Goal: Information Seeking & Learning: Check status

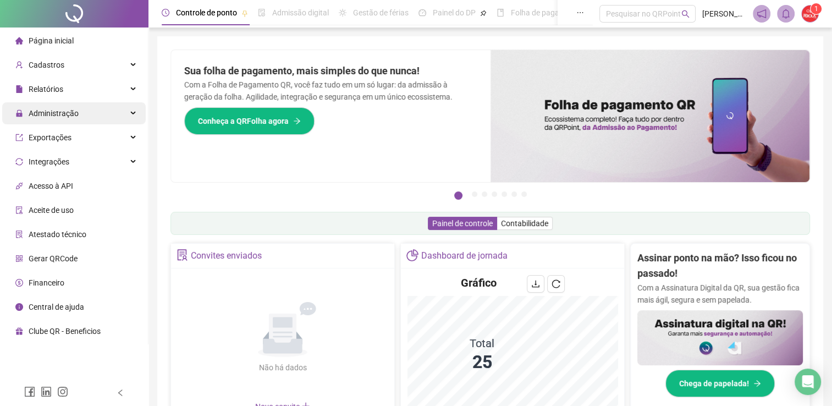
click at [67, 111] on span "Administração" at bounding box center [54, 113] width 50 height 9
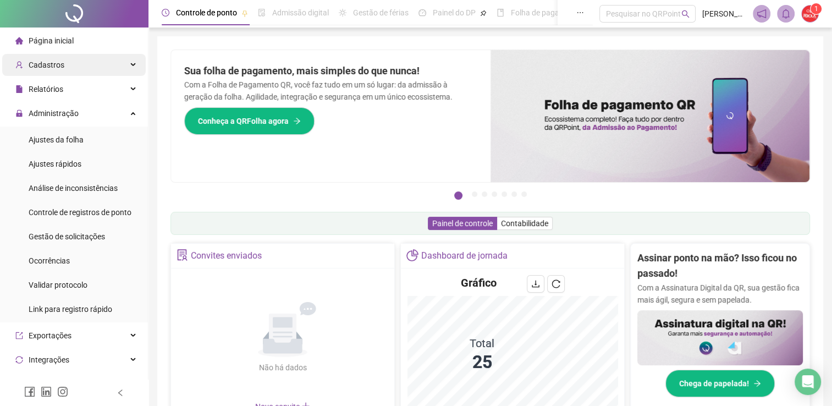
click at [70, 66] on div "Cadastros" at bounding box center [73, 65] width 143 height 22
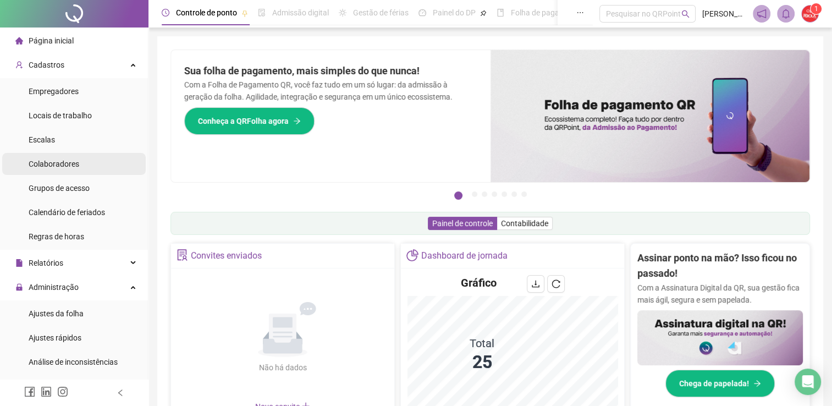
click at [64, 167] on span "Colaboradores" at bounding box center [54, 163] width 51 height 9
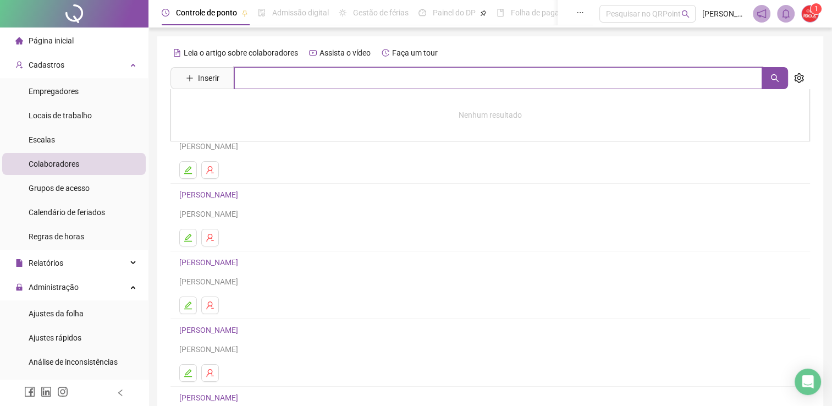
click at [281, 76] on input "text" at bounding box center [498, 78] width 528 height 22
type input "********"
click at [776, 71] on button "button" at bounding box center [774, 78] width 26 height 22
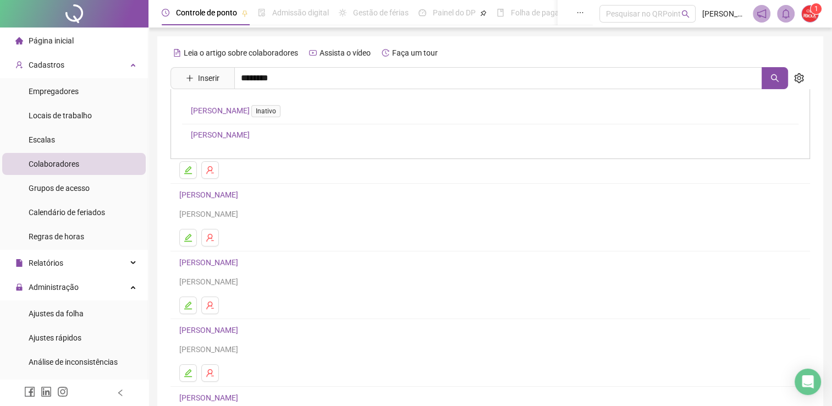
click at [250, 138] on link "[PERSON_NAME]" at bounding box center [220, 134] width 59 height 9
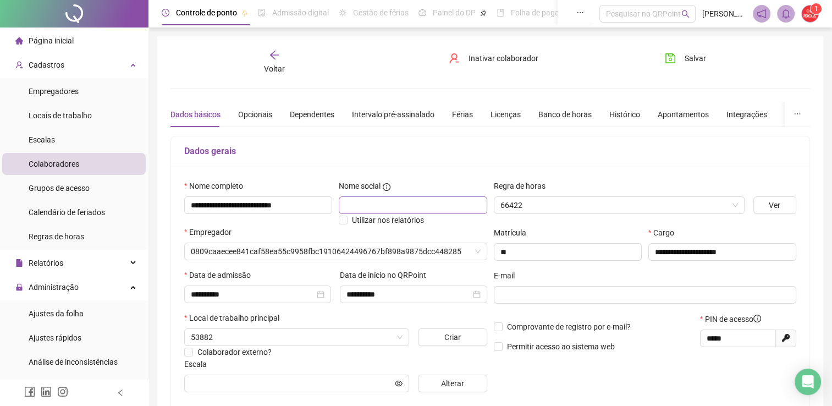
type input "**********"
click at [561, 111] on div "Banco de horas" at bounding box center [564, 114] width 53 height 12
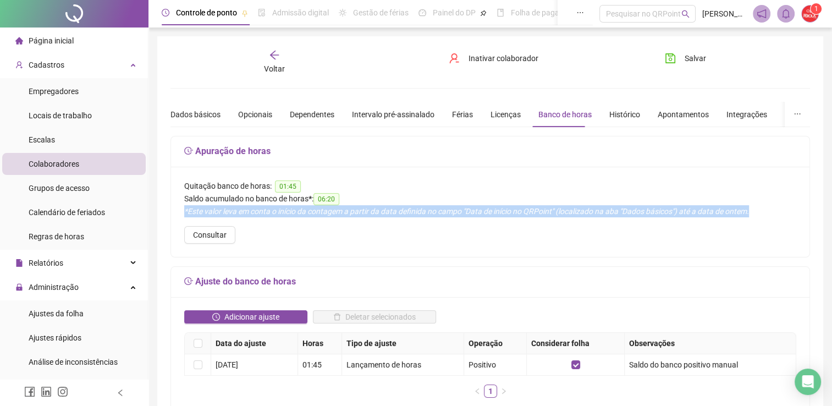
drag, startPoint x: 185, startPoint y: 211, endPoint x: 768, endPoint y: 216, distance: 582.8
click at [768, 216] on div "*Este valor leva em conta o início da contagem a partir da data definida no cam…" at bounding box center [490, 211] width 612 height 12
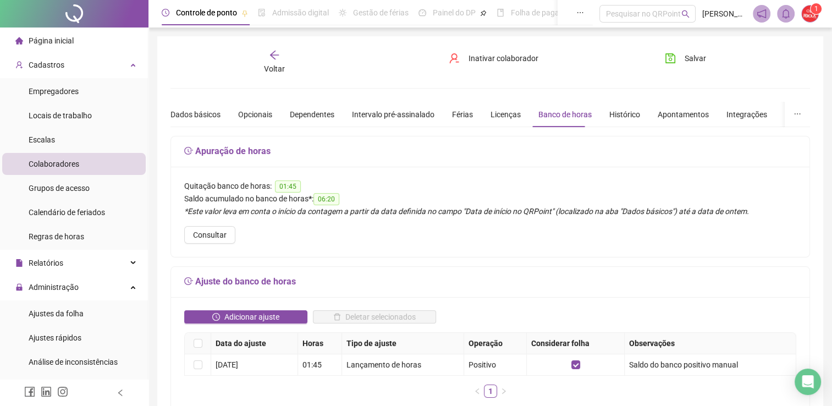
drag, startPoint x: 768, startPoint y: 216, endPoint x: 752, endPoint y: 225, distance: 18.5
click at [752, 225] on div "Quitação banco de horas: 01:45 Saldo acumulado no banco de horas * : 06:20 *Est…" at bounding box center [490, 212] width 638 height 90
click at [273, 54] on icon "arrow-left" at bounding box center [274, 54] width 11 height 11
